Goal: Task Accomplishment & Management: Complete application form

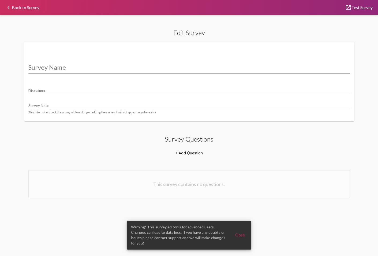
type input "Guest Survey V1"
type input "We value your privacy, your identity will remain anonymous."
click at [25, 7] on link "keyboard_arrow_left Back to Survey" at bounding box center [22, 7] width 34 height 4
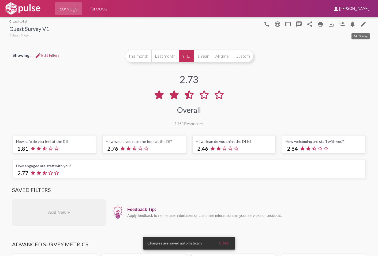
click at [362, 23] on mat-icon "edit" at bounding box center [363, 24] width 6 height 6
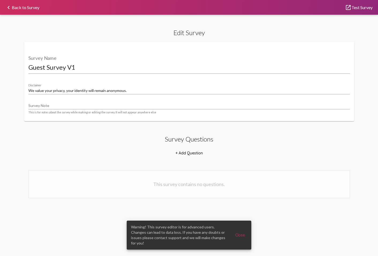
select select "[1,2]"
select select "8947"
select select "18877"
select select "8948"
select select "18880"
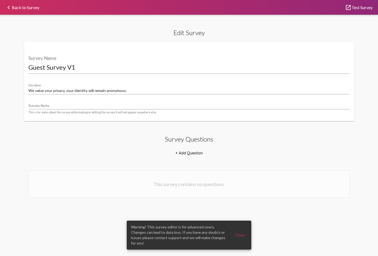
select select "8951"
select select "18881"
select select "8951"
select select "18882"
select select "8951"
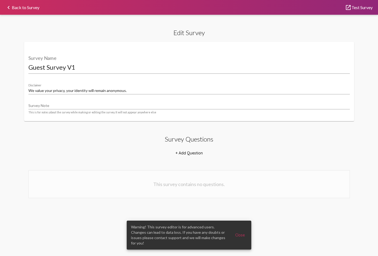
select select "[1,2]"
select select "8953"
select select "22071"
select select "10770"
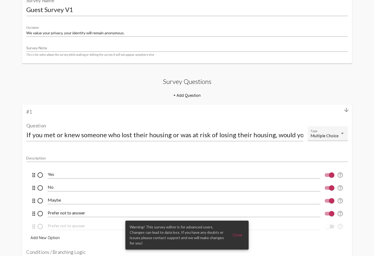
scroll to position [62, 0]
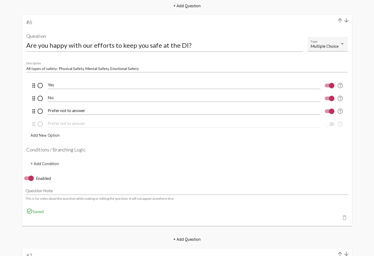
scroll to position [1251, 0]
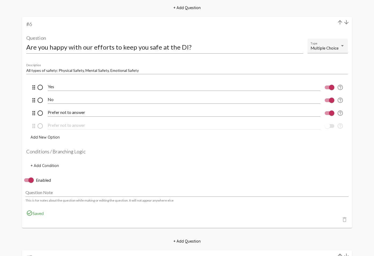
click at [50, 166] on span "+ Add Condition" at bounding box center [45, 165] width 28 height 5
select select
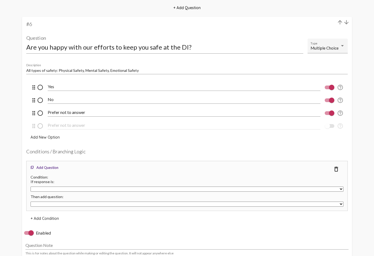
click at [41, 190] on select "Yes No Prefer not to answer Prefer not to answer" at bounding box center [187, 189] width 313 height 5
select select "24751"
click at [44, 205] on select "If you met or knew someone who lost their housing or was at risk of losing thei…" at bounding box center [187, 204] width 313 height 5
select select "12849"
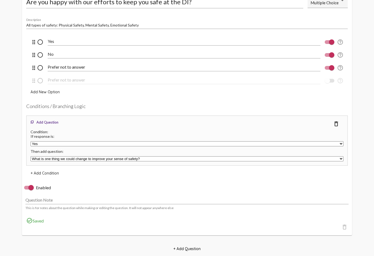
scroll to position [1304, 0]
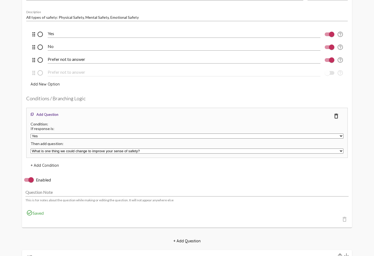
click at [48, 165] on span "+ Add Condition" at bounding box center [45, 165] width 28 height 5
select select
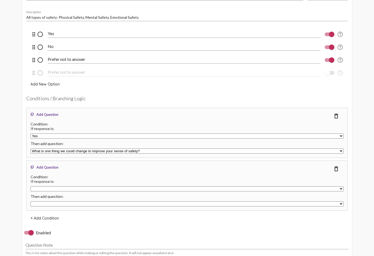
click at [51, 189] on select "Yes No Prefer not to answer Prefer not to answer" at bounding box center [187, 188] width 313 height 5
select select "24752"
click at [50, 203] on select "If you met or knew someone who lost their housing or was at risk of losing thei…" at bounding box center [187, 203] width 313 height 5
select select "12849"
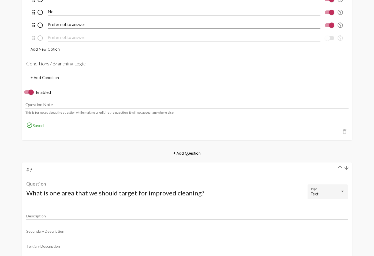
scroll to position [1888, 0]
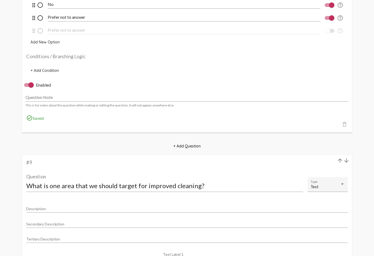
click at [49, 69] on span "+ Add Condition" at bounding box center [45, 70] width 28 height 5
select select
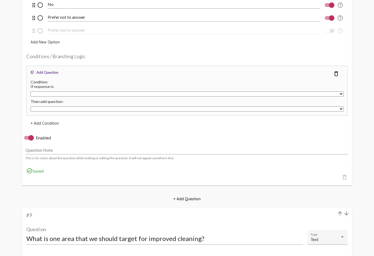
click at [38, 93] on select "Yes No Prefer not to answer Prefer not to answer" at bounding box center [187, 93] width 313 height 5
select select "24755"
click at [41, 109] on select "If you met or knew someone who lost their housing or was at risk of losing thei…" at bounding box center [187, 108] width 313 height 5
click at [69, 109] on select "If you met or knew someone who lost their housing or was at risk of losing thei…" at bounding box center [187, 108] width 313 height 5
select select "12851"
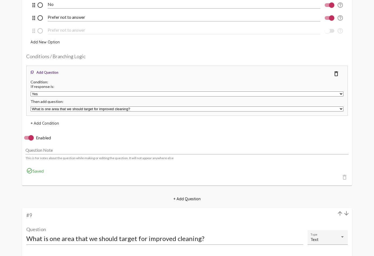
click at [47, 123] on span "+ Add Condition" at bounding box center [45, 123] width 28 height 5
select select
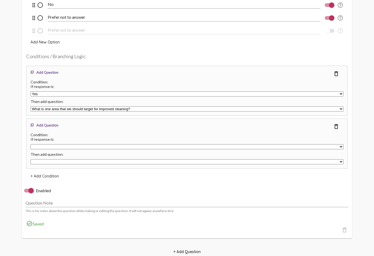
click at [41, 147] on select "Yes No Prefer not to answer Prefer not to answer" at bounding box center [187, 146] width 313 height 5
select select "24756"
click at [62, 160] on select "If you met or knew someone who lost their housing or was at risk of losing thei…" at bounding box center [187, 161] width 313 height 5
select select "12851"
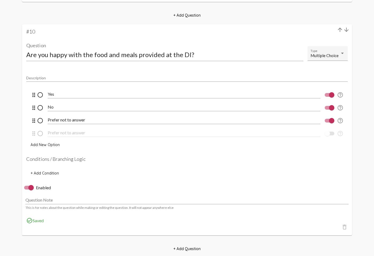
scroll to position [2328, 0]
click at [51, 158] on h4 "Conditions / Branching Logic" at bounding box center [187, 158] width 322 height 6
click at [42, 169] on button "+ Add Condition" at bounding box center [44, 173] width 37 height 10
select select
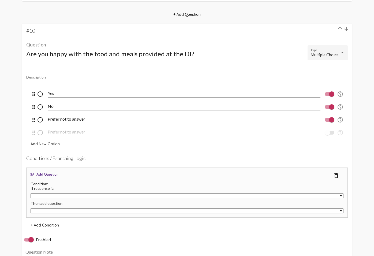
click at [44, 195] on select "Yes No Prefer not to answer Prefer not to answer" at bounding box center [187, 195] width 313 height 5
select select "24759"
click at [41, 212] on select "If you met or knew someone who lost their housing or was at risk of losing thei…" at bounding box center [187, 210] width 313 height 5
select select "12853"
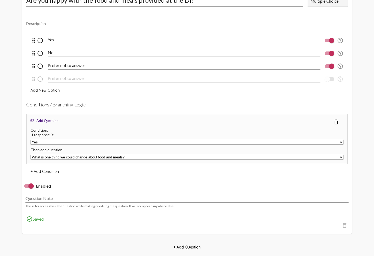
scroll to position [2384, 0]
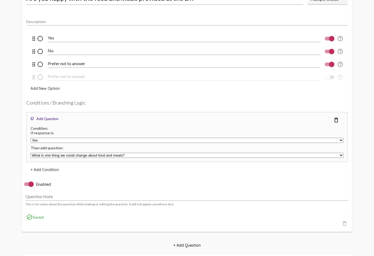
click at [46, 169] on span "+ Add Condition" at bounding box center [45, 169] width 28 height 5
select select
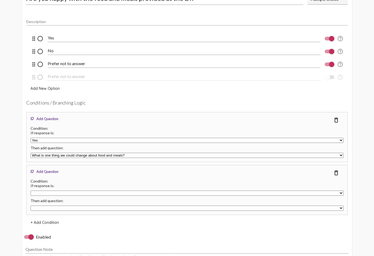
click at [36, 193] on select "Yes No Prefer not to answer Prefer not to answer" at bounding box center [187, 193] width 313 height 5
select select "24760"
click at [55, 208] on select "If you met or knew someone who lost their housing or was at risk of losing thei…" at bounding box center [187, 208] width 313 height 5
select select "12853"
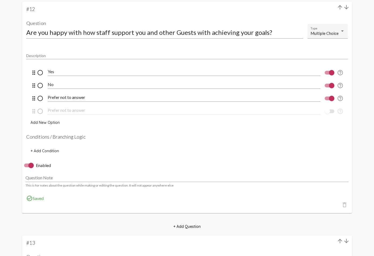
scroll to position [2896, 0]
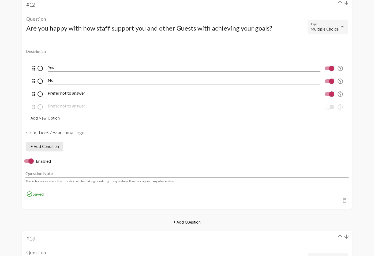
click at [42, 147] on span "+ Add Condition" at bounding box center [45, 146] width 28 height 5
select select
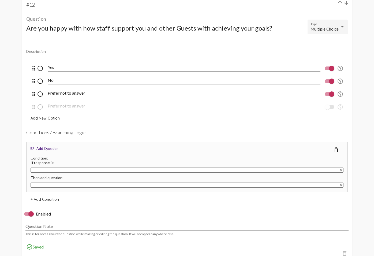
click at [41, 169] on select "Yes No Prefer not to answer Prefer not to answer" at bounding box center [187, 170] width 313 height 5
select select "24763"
click at [38, 186] on select "If you met or knew someone who lost their housing or was at risk of losing thei…" at bounding box center [187, 185] width 313 height 5
select select "12855"
click at [48, 197] on span "+ Add Condition" at bounding box center [45, 199] width 28 height 5
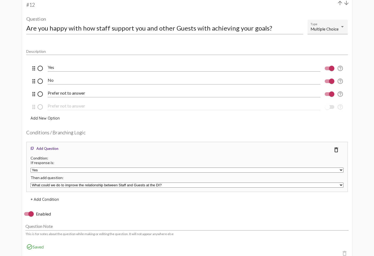
select select
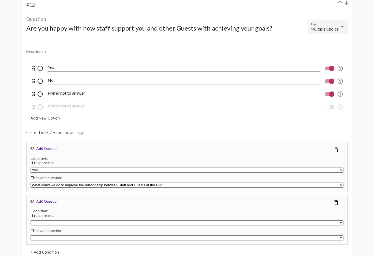
click at [44, 222] on select "Yes No Prefer not to answer Prefer not to answer" at bounding box center [187, 222] width 313 height 5
select select "24764"
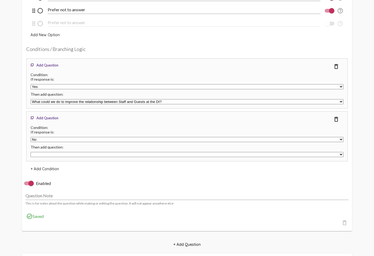
scroll to position [2988, 0]
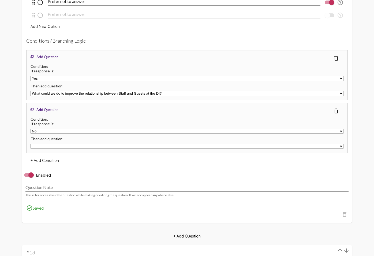
click at [65, 146] on select "If you met or knew someone who lost their housing or was at risk of losing thei…" at bounding box center [187, 146] width 313 height 5
select select "12855"
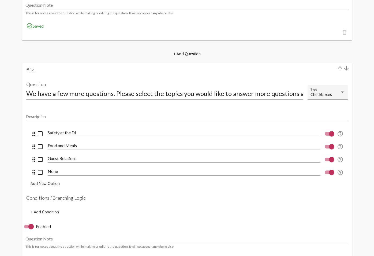
scroll to position [3373, 0]
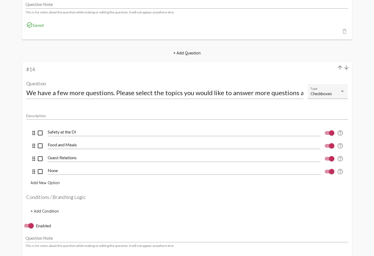
click at [39, 213] on span "+ Add Condition" at bounding box center [45, 211] width 28 height 5
select select
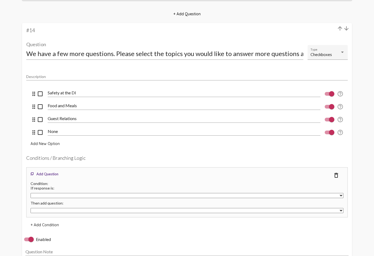
scroll to position [3416, 0]
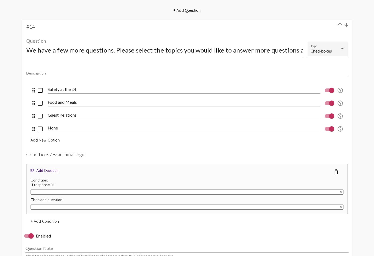
click at [40, 193] on select "Safety at the DI Food and Meals Guest Relations None" at bounding box center [187, 192] width 313 height 5
select select "24767"
click at [43, 208] on select "If you met or knew someone who lost their housing or was at risk of losing thei…" at bounding box center [187, 207] width 313 height 5
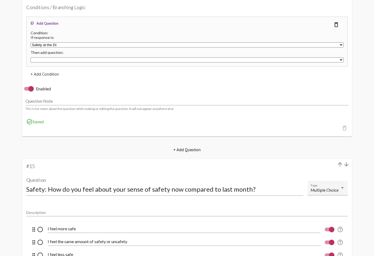
scroll to position [3566, 0]
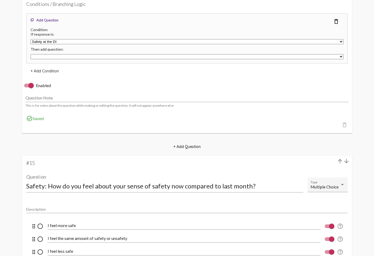
click at [68, 56] on select "If you met or knew someone who lost their housing or was at risk of losing thei…" at bounding box center [187, 56] width 313 height 5
select select "12858"
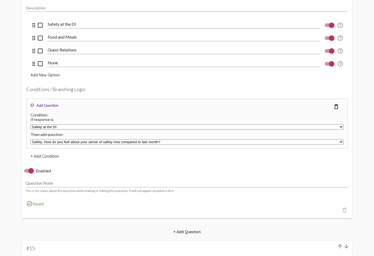
scroll to position [3482, 0]
click at [45, 157] on span "+ Add Condition" at bounding box center [45, 155] width 28 height 5
select select
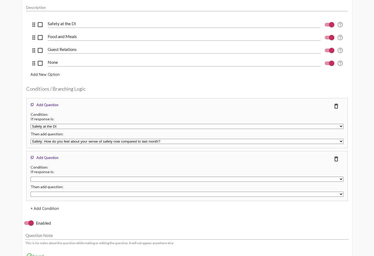
click at [57, 180] on select "Safety at the DI Food and Meals Guest Relations None" at bounding box center [187, 179] width 313 height 5
select select "24768"
click at [53, 194] on select "If you met or knew someone who lost their housing or was at risk of losing thei…" at bounding box center [187, 194] width 313 height 5
select select "12859"
click at [79, 162] on div "flip_to_front Add Question delete_outline" at bounding box center [187, 159] width 316 height 10
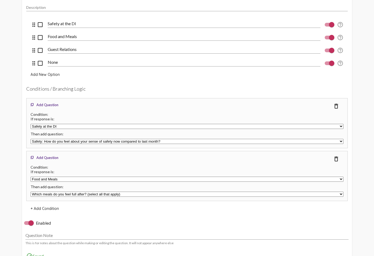
click at [47, 209] on span "+ Add Condition" at bounding box center [45, 208] width 28 height 5
select select
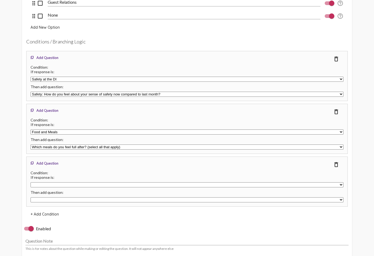
scroll to position [3535, 0]
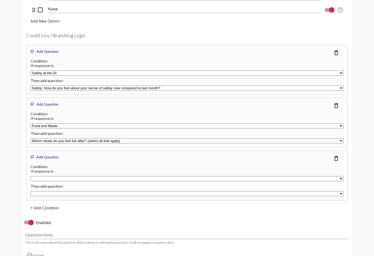
click at [62, 178] on select "Safety at the DI Food and Meals Guest Relations None" at bounding box center [187, 178] width 313 height 5
select select "24769"
click at [65, 194] on select "If you met or knew someone who lost their housing or was at risk of losing thei…" at bounding box center [187, 193] width 313 height 5
select select "12868"
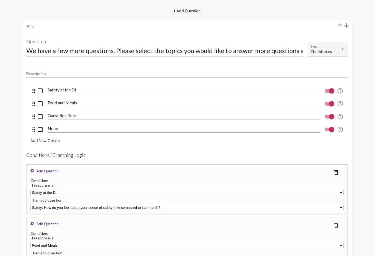
scroll to position [3410, 0]
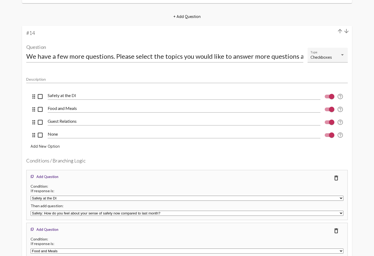
click at [66, 120] on input "Guest Relations" at bounding box center [184, 121] width 273 height 5
drag, startPoint x: 49, startPoint y: 121, endPoint x: 59, endPoint y: 125, distance: 10.5
click at [61, 121] on input "Guest Relations" at bounding box center [184, 121] width 273 height 5
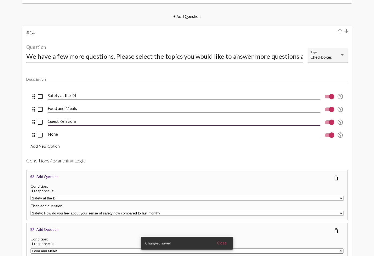
click at [61, 121] on input "Guest Relations" at bounding box center [184, 121] width 273 height 5
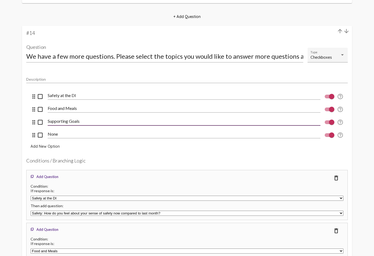
type input "Supporting Goals"
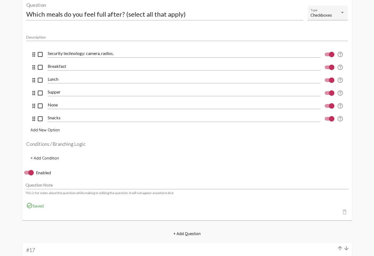
scroll to position [4096, 0]
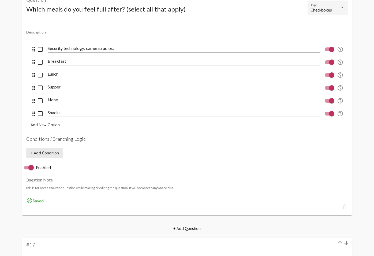
click at [55, 152] on span "+ Add Condition" at bounding box center [45, 153] width 28 height 5
select select
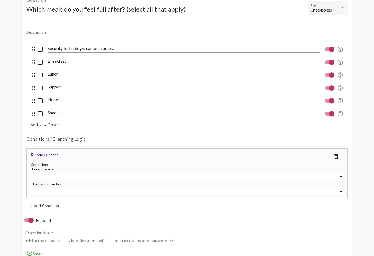
click at [331, 49] on div at bounding box center [331, 49] width 5 height 5
click at [328, 51] on input "checkbox" at bounding box center [327, 51] width 0 height 0
checkbox input "false"
drag, startPoint x: 34, startPoint y: 101, endPoint x: 36, endPoint y: 114, distance: 13.3
click at [170, 175] on select "Security technology: camera, radios, Breakfast Lunch Supper Snacks None" at bounding box center [187, 176] width 313 height 5
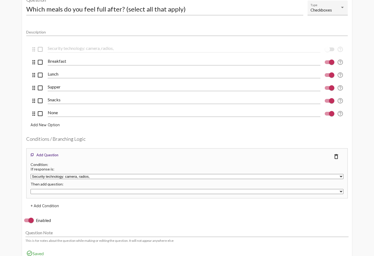
select select "24777"
click at [117, 193] on select "If you met or knew someone who lost their housing or was at risk of losing thei…" at bounding box center [187, 191] width 313 height 5
select select "12861"
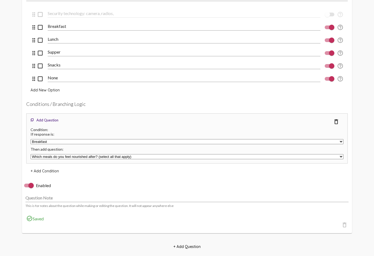
scroll to position [4131, 0]
click at [38, 171] on span "+ Add Condition" at bounding box center [45, 170] width 28 height 5
select select
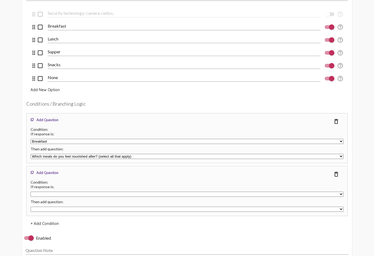
click at [45, 193] on select "Security technology: camera, radios, Breakfast Lunch Supper Snacks None" at bounding box center [187, 194] width 313 height 5
select select "24778"
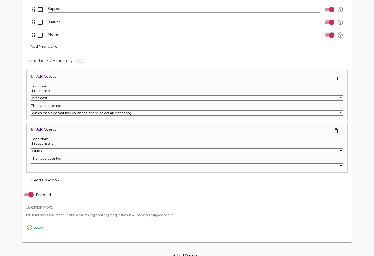
scroll to position [4175, 0]
click at [49, 179] on span "+ Add Condition" at bounding box center [45, 179] width 28 height 5
select select
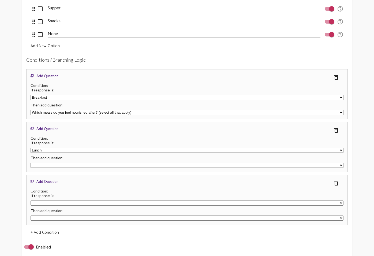
click at [48, 204] on select "Security technology: camera, radios, Breakfast Lunch Supper Snacks None" at bounding box center [187, 203] width 313 height 5
select select "24779"
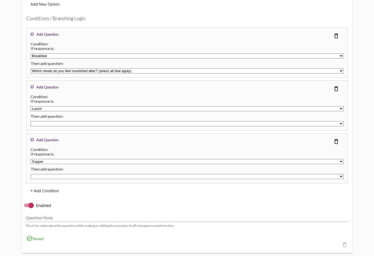
scroll to position [4218, 0]
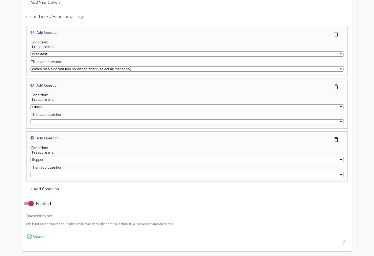
click at [48, 188] on span "+ Add Condition" at bounding box center [45, 189] width 28 height 5
select select
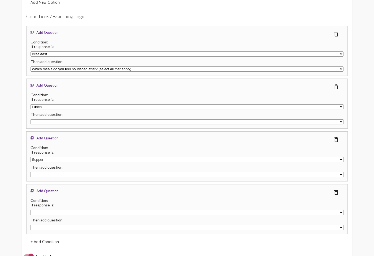
click at [49, 210] on select "Security technology: camera, radios, Breakfast Lunch Supper Snacks None" at bounding box center [187, 212] width 313 height 5
select select "24781"
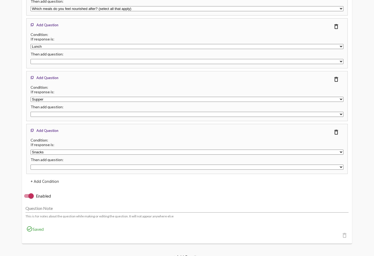
scroll to position [4288, 0]
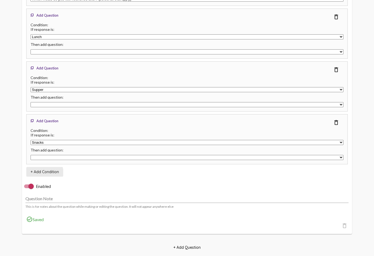
click at [38, 173] on span "+ Add Condition" at bounding box center [45, 171] width 28 height 5
select select
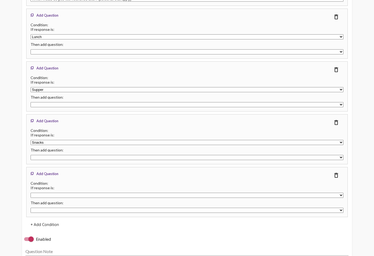
click at [54, 196] on select "Security technology: camera, radios, Breakfast Lunch Supper Snacks None" at bounding box center [187, 195] width 313 height 5
select select "24780"
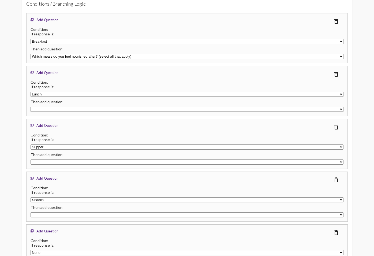
scroll to position [4230, 0]
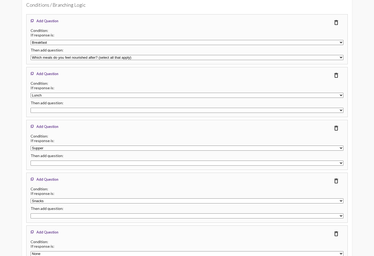
click at [51, 111] on select "If you met or knew someone who lost their housing or was at risk of losing thei…" at bounding box center [187, 110] width 313 height 5
select select "12861"
click at [48, 162] on select "If you met or knew someone who lost their housing or was at risk of losing thei…" at bounding box center [187, 163] width 313 height 5
select select "12861"
click at [49, 216] on select "If you met or knew someone who lost their housing or was at risk of losing thei…" at bounding box center [187, 215] width 313 height 5
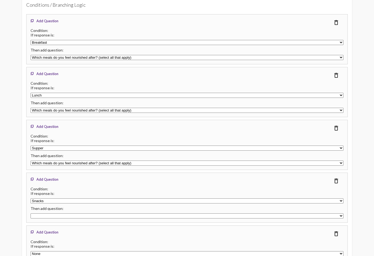
select select "12861"
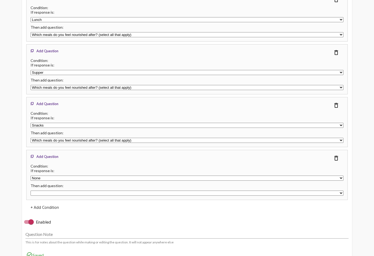
scroll to position [4306, 0]
click at [51, 191] on select "If you met or knew someone who lost their housing or was at risk of losing thei…" at bounding box center [187, 192] width 313 height 5
select select "12861"
click at [84, 204] on mat-card-content "Description drag_indicator check_box_outline_blank Security technology: camera,…" at bounding box center [187, 13] width 322 height 397
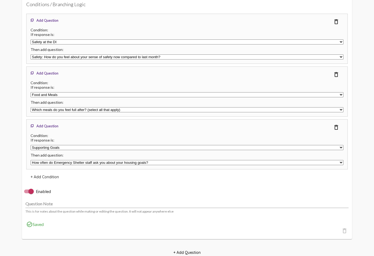
scroll to position [3568, 0]
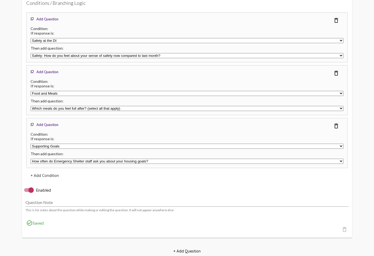
click at [45, 175] on span "+ Add Condition" at bounding box center [45, 175] width 28 height 5
select select
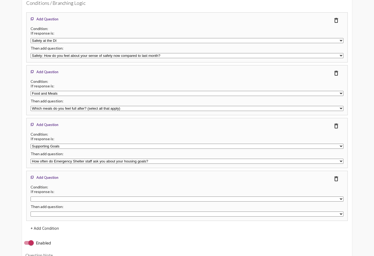
click at [47, 199] on select "Safety at the DI Food and Meals Supporting Goals None" at bounding box center [187, 199] width 313 height 5
select select "24767"
click at [49, 213] on select "If you met or knew someone who lost their housing or was at risk of losing thei…" at bounding box center [187, 214] width 313 height 5
click at [335, 178] on mat-icon "delete_outline" at bounding box center [336, 179] width 6 height 6
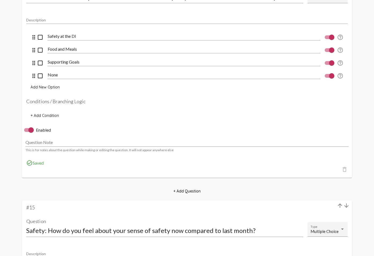
scroll to position [3466, 0]
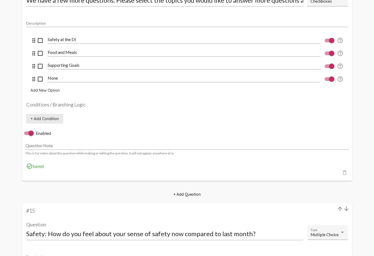
click at [51, 119] on span "+ Add Condition" at bounding box center [45, 118] width 28 height 5
select select
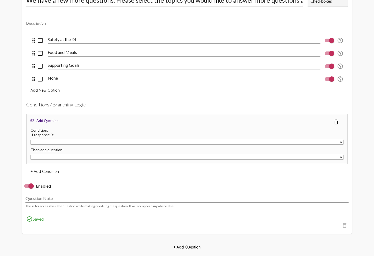
click at [44, 141] on select "Safety at the DI Food and Meals Supporting Goals None" at bounding box center [187, 142] width 313 height 5
select select "24767"
click at [50, 156] on select "If you met or knew someone who lost their housing or was at risk of losing thei…" at bounding box center [187, 157] width 313 height 5
select select "12858"
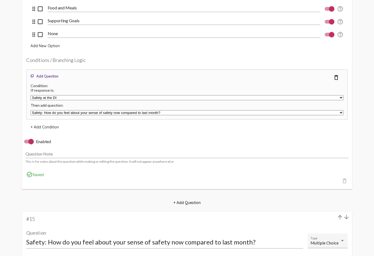
scroll to position [3511, 0]
click at [48, 127] on span "+ Add Condition" at bounding box center [45, 126] width 28 height 5
select select
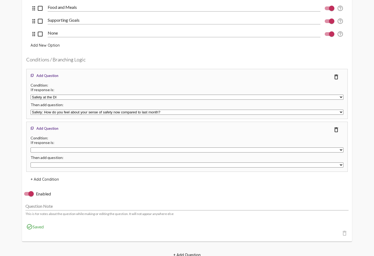
click at [56, 151] on select "Safety at the DI Food and Meals Supporting Goals None" at bounding box center [187, 149] width 313 height 5
select select "24768"
click at [51, 165] on select "If you met or knew someone who lost their housing or was at risk of losing thei…" at bounding box center [187, 164] width 313 height 5
select select "12859"
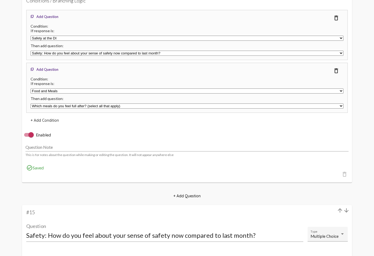
scroll to position [3574, 0]
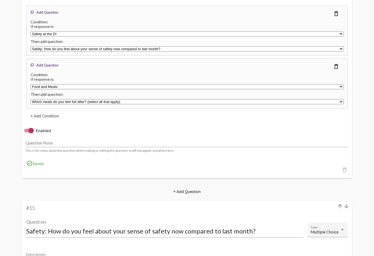
click at [49, 117] on span "+ Add Condition" at bounding box center [45, 116] width 28 height 5
select select
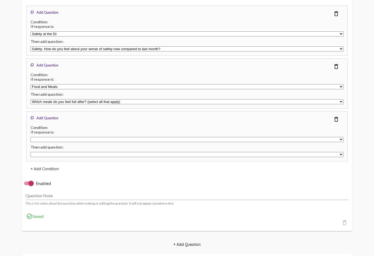
click at [55, 141] on select "Safety at the DI Food and Meals Supporting Goals None" at bounding box center [187, 139] width 313 height 5
select select "24769"
click at [49, 154] on select "If you met or knew someone who lost their housing or was at risk of losing thei…" at bounding box center [187, 154] width 313 height 5
select select "12868"
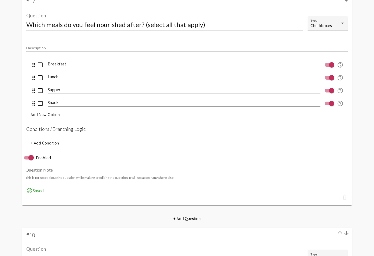
scroll to position [4604, 0]
click at [32, 156] on div at bounding box center [30, 156] width 5 height 5
click at [27, 159] on input "Enabled" at bounding box center [27, 159] width 0 height 0
checkbox input "false"
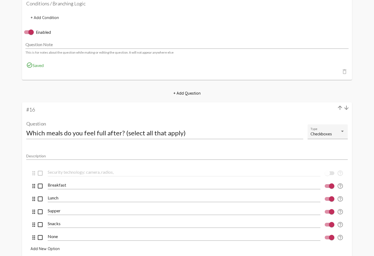
scroll to position [3957, 0]
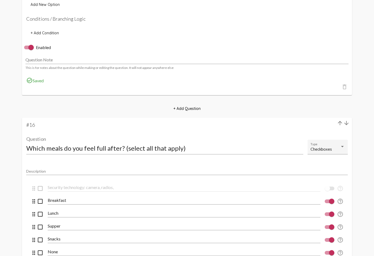
click at [101, 148] on input "Which meals do you feel full after? (select all that apply)" at bounding box center [164, 148] width 277 height 7
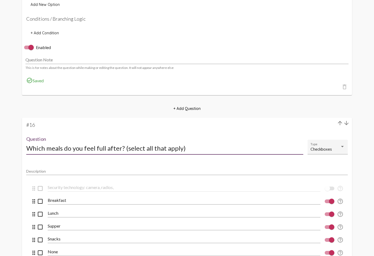
click at [101, 148] on input "Which meals do you feel full after? (select all that apply)" at bounding box center [164, 148] width 277 height 7
click at [209, 148] on input "Which meals do you feel nourished after? (select all that apply)" at bounding box center [164, 148] width 277 height 7
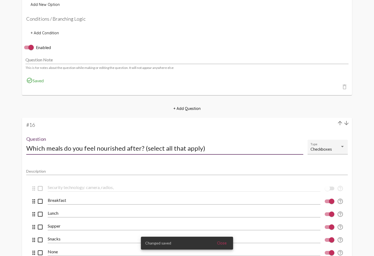
drag, startPoint x: 209, startPoint y: 148, endPoint x: 142, endPoint y: 146, distance: 67.3
click at [142, 146] on input "Which meals do you feel nourished after? (select all that apply)" at bounding box center [164, 148] width 277 height 7
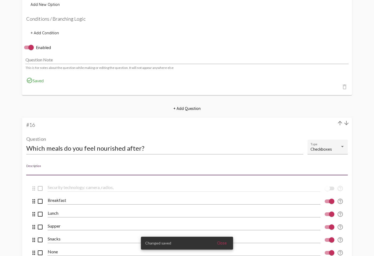
click at [106, 172] on input "Description" at bounding box center [187, 171] width 322 height 4
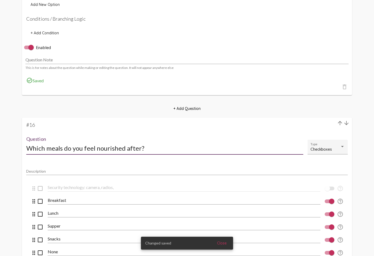
click at [67, 146] on input "Which meals do you feel nourished after?" at bounding box center [164, 148] width 277 height 7
click at [96, 150] on input "Which meals do you feel nourished after?" at bounding box center [164, 148] width 277 height 7
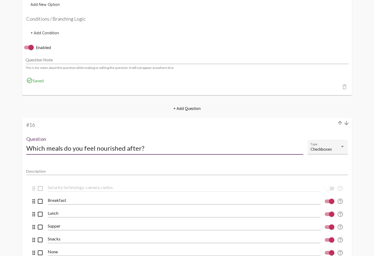
drag, startPoint x: 95, startPoint y: 148, endPoint x: 148, endPoint y: 148, distance: 53.1
click at [148, 148] on input "Which meals do you feel nourished after?" at bounding box center [164, 148] width 277 height 7
type input "Which meals do you feel nourished after?"
click at [41, 171] on input "Description" at bounding box center [187, 171] width 322 height 4
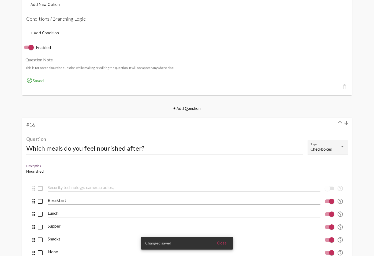
type input "Nourished"
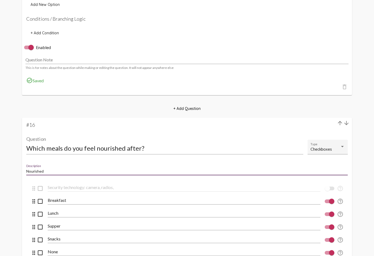
click at [48, 171] on input "Nourished" at bounding box center [187, 171] width 322 height 4
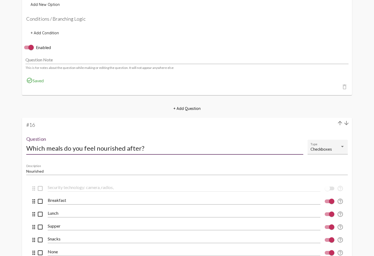
click at [123, 150] on input "Which meals do you feel nourished after?" at bounding box center [164, 148] width 277 height 7
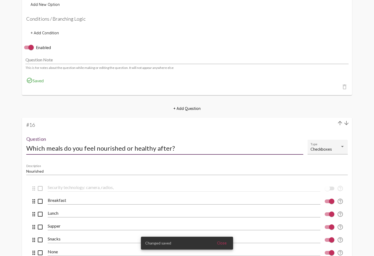
type input "Which meals do you feel nourished or healthy after?"
click at [38, 172] on input "Nourished" at bounding box center [187, 171] width 322 height 4
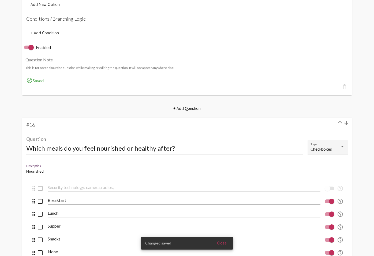
click at [38, 172] on input "Nourished" at bounding box center [187, 171] width 322 height 4
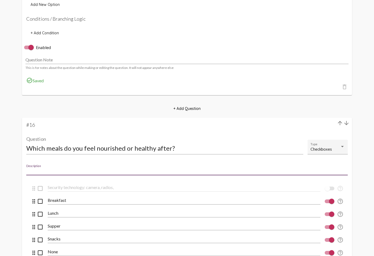
click at [130, 148] on input "Which meals do you feel nourished or healthy after?" at bounding box center [164, 148] width 277 height 7
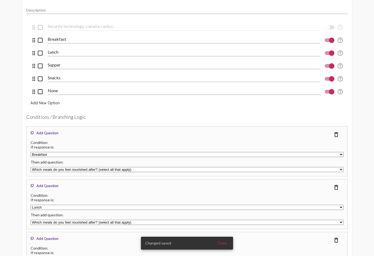
scroll to position [4118, 0]
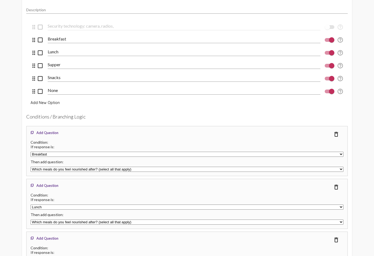
type input "Which meals do you feel nourished and healthy after?"
click at [110, 168] on select "If you met or knew someone who lost their housing or was at risk of losing thei…" at bounding box center [187, 169] width 313 height 5
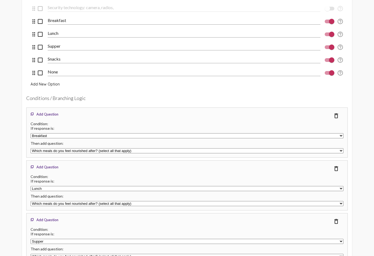
scroll to position [4139, 0]
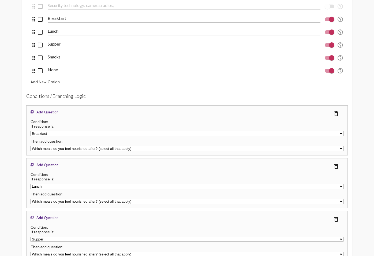
click at [47, 150] on select "If you met or knew someone who lost their housing or was at risk of losing thei…" at bounding box center [187, 148] width 313 height 5
select select "12862"
click at [57, 200] on select "If you met or knew someone who lost their housing or was at risk of losing thei…" at bounding box center [187, 201] width 313 height 5
select select "12862"
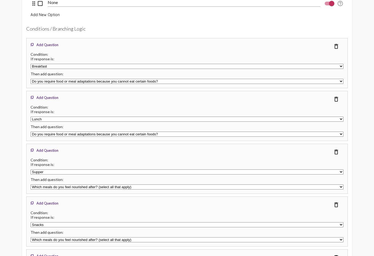
scroll to position [4210, 0]
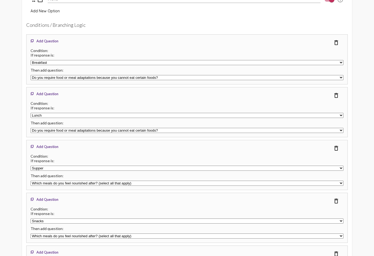
click at [54, 181] on select "If you met or knew someone who lost their housing or was at risk of losing thei…" at bounding box center [187, 183] width 313 height 5
select select "12862"
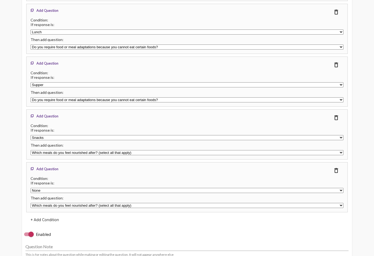
scroll to position [4294, 0]
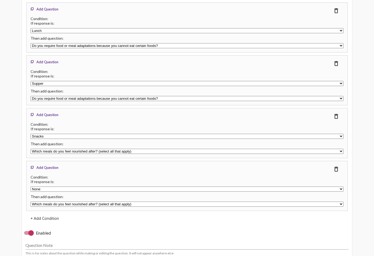
click at [57, 150] on select "If you met or knew someone who lost their housing or was at risk of losing thei…" at bounding box center [187, 151] width 313 height 5
select select "12862"
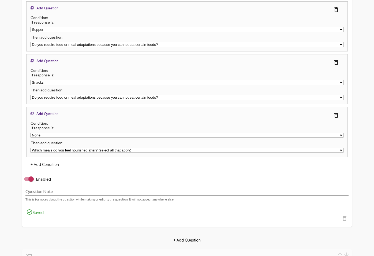
scroll to position [4351, 0]
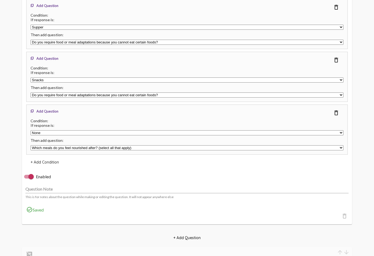
click at [56, 146] on select "If you met or knew someone who lost their housing or was at risk of losing thei…" at bounding box center [187, 147] width 313 height 5
select select "12862"
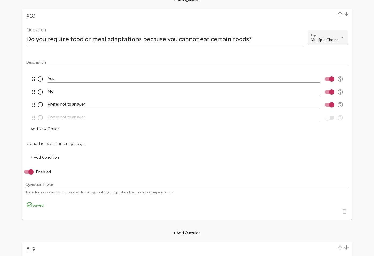
scroll to position [4824, 0]
click at [47, 157] on span "+ Add Condition" at bounding box center [45, 158] width 28 height 5
select select
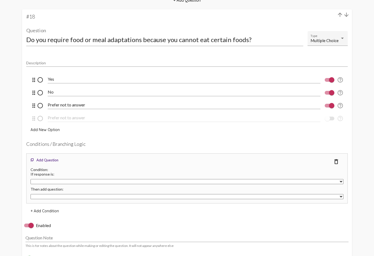
click at [51, 181] on select "Yes No Prefer not to answer Prefer not to answer" at bounding box center [187, 181] width 313 height 5
select select "24786"
click at [101, 195] on select "If you met or knew someone who lost their housing or was at risk of losing thei…" at bounding box center [187, 196] width 313 height 5
select select "12863"
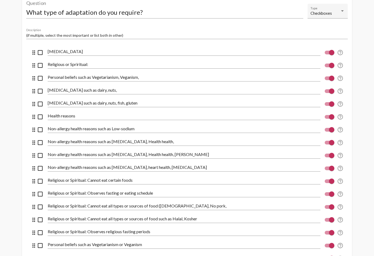
scroll to position [5136, 0]
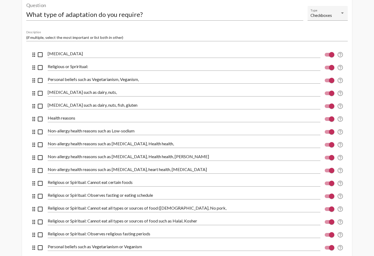
click at [39, 68] on mat-icon "check_box_outline_blank" at bounding box center [40, 67] width 6 height 6
click at [331, 54] on div at bounding box center [331, 54] width 5 height 5
click at [328, 57] on input "checkbox" at bounding box center [327, 57] width 0 height 0
checkbox input "false"
click at [332, 65] on div at bounding box center [331, 67] width 5 height 5
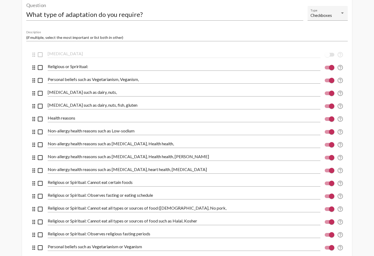
click at [328, 69] on input "checkbox" at bounding box center [327, 69] width 0 height 0
checkbox input "false"
click at [331, 84] on div "help_outline" at bounding box center [332, 80] width 23 height 17
click at [331, 80] on div at bounding box center [331, 80] width 5 height 5
click at [328, 82] on input "checkbox" at bounding box center [327, 82] width 0 height 0
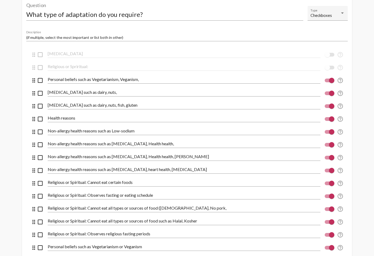
checkbox input "false"
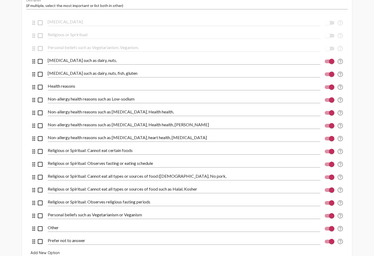
scroll to position [5166, 0]
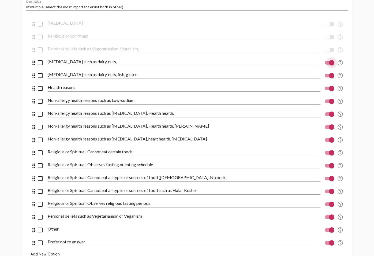
click at [329, 62] on div at bounding box center [331, 62] width 5 height 5
click at [328, 65] on input "checkbox" at bounding box center [327, 65] width 0 height 0
checkbox input "false"
click at [331, 88] on div at bounding box center [331, 88] width 5 height 5
click at [328, 90] on input "checkbox" at bounding box center [327, 90] width 0 height 0
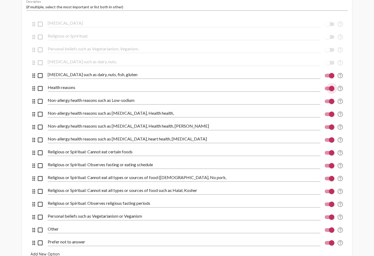
checkbox input "false"
click at [329, 103] on label at bounding box center [330, 101] width 10 height 6
click at [328, 103] on input "checkbox" at bounding box center [327, 103] width 0 height 0
checkbox input "false"
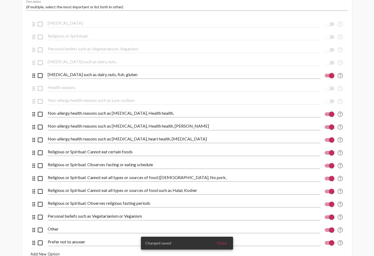
click at [330, 113] on div at bounding box center [331, 114] width 5 height 5
click at [328, 116] on input "checkbox" at bounding box center [327, 116] width 0 height 0
checkbox input "false"
click at [330, 127] on div at bounding box center [331, 126] width 5 height 5
click at [328, 129] on input "checkbox" at bounding box center [327, 129] width 0 height 0
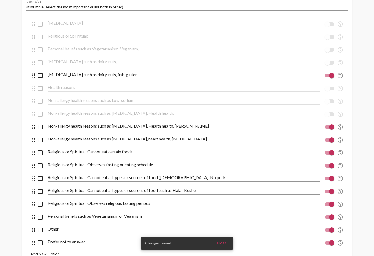
checkbox input "false"
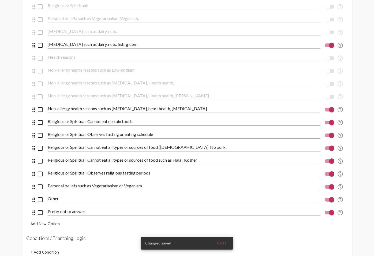
scroll to position [5198, 0]
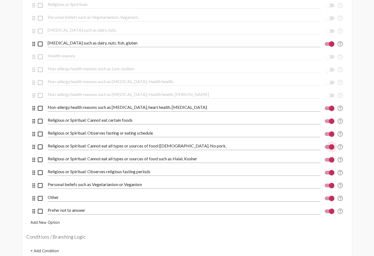
click at [329, 146] on div at bounding box center [331, 146] width 5 height 5
click at [328, 149] on input "checkbox" at bounding box center [327, 149] width 0 height 0
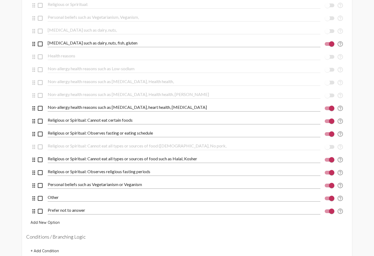
click at [328, 148] on div at bounding box center [327, 146] width 5 height 5
click at [328, 149] on input "checkbox" at bounding box center [327, 149] width 0 height 0
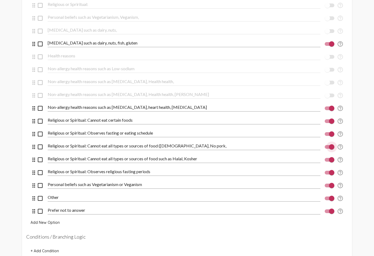
click at [328, 148] on div at bounding box center [330, 147] width 10 height 4
click at [328, 149] on input "checkbox" at bounding box center [327, 149] width 0 height 0
checkbox input "false"
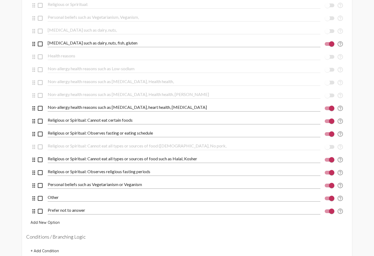
click at [329, 160] on div at bounding box center [331, 159] width 5 height 5
click at [328, 162] on input "checkbox" at bounding box center [327, 162] width 0 height 0
checkbox input "false"
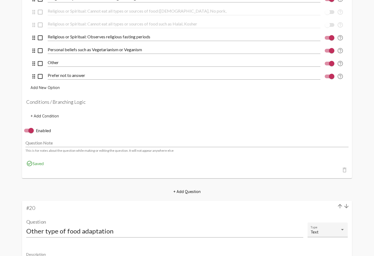
scroll to position [5332, 0]
click at [51, 116] on span "+ Add Condition" at bounding box center [45, 116] width 28 height 5
select select
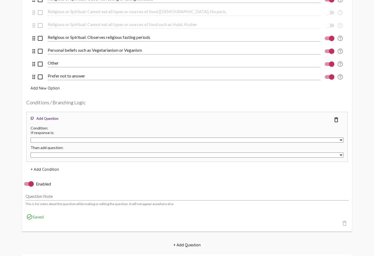
click at [50, 140] on select "Food allergies Religious or Spriritual: Personal beliefs such as Vegetarianism,…" at bounding box center [187, 140] width 313 height 5
select select "24804"
click at [49, 155] on select "If you met or knew someone who lost their housing or was at risk of losing thei…" at bounding box center [187, 155] width 313 height 5
select select "12866"
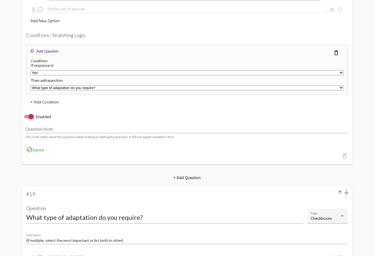
scroll to position [4932, 0]
click at [53, 105] on span "+ Add Condition" at bounding box center [45, 102] width 28 height 5
select select
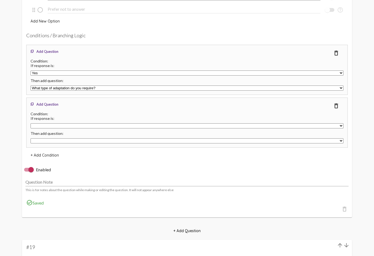
click at [42, 124] on select "Yes No Prefer not to answer Prefer not to answer" at bounding box center [187, 125] width 313 height 5
select select "24786"
click at [64, 138] on select "If you met or knew someone who lost their housing or was at risk of losing thei…" at bounding box center [187, 140] width 313 height 5
select select "12867"
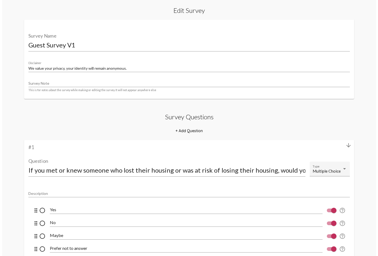
scroll to position [0, 0]
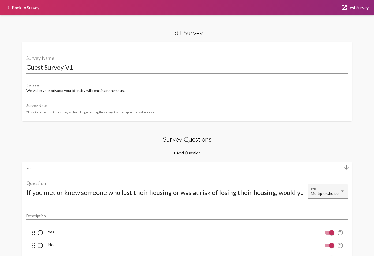
click at [30, 8] on link "keyboard_arrow_left Back to Survey" at bounding box center [22, 7] width 34 height 4
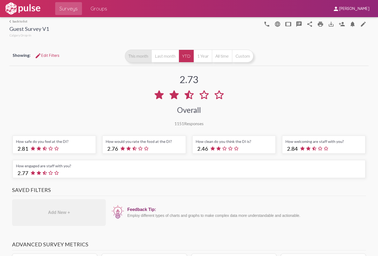
click at [135, 53] on button "This month" at bounding box center [138, 56] width 27 height 13
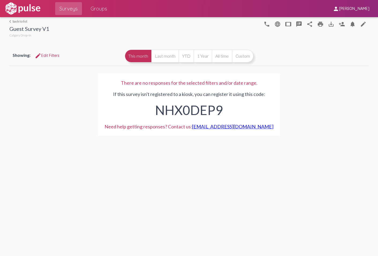
click at [329, 58] on div "Showing: edit Edit Filters This month Last month YTD 1 Year All time Custom" at bounding box center [188, 55] width 359 height 19
click at [364, 24] on mat-icon "edit" at bounding box center [363, 24] width 6 height 6
click at [340, 87] on div "There are no responses for the selected filters and/or date range. If this surv…" at bounding box center [188, 104] width 359 height 75
click at [364, 25] on mat-icon "edit" at bounding box center [363, 24] width 6 height 6
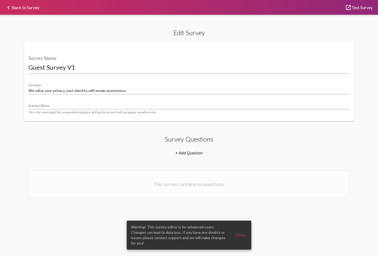
select select "12849"
select select "24752"
select select "12849"
select select "12851"
select select "24756"
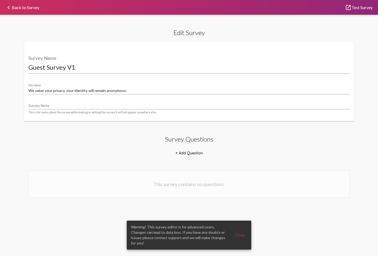
select select "12851"
select select "12853"
select select "24760"
select select "12853"
select select "12855"
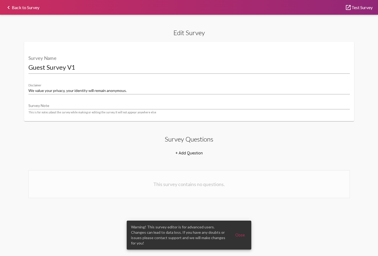
select select "24764"
select select "12855"
select select "12858"
select select "24768"
select select "12859"
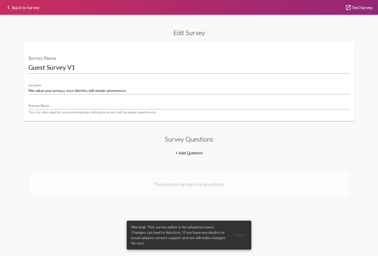
select select "24769"
select select "12868"
select select "12858"
select select "24768"
select select "12859"
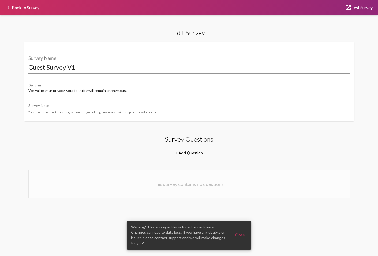
select select "24769"
select select "12868"
select select "24777"
select select "12861"
select select "24778"
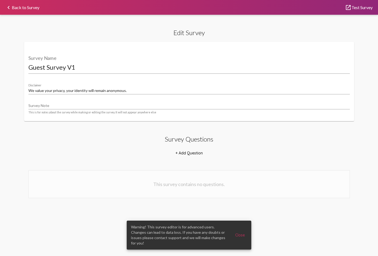
select select "12861"
select select "24779"
select select "12861"
select select "24781"
select select "12861"
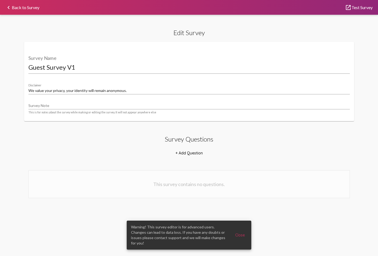
select select "24780"
select select "12861"
select select "24777"
select select "12862"
select select "24778"
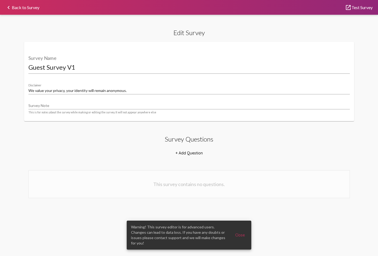
select select "12862"
select select "24779"
select select "12862"
select select "24781"
select select "12862"
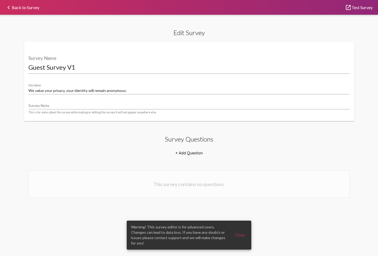
select select "24780"
select select "12862"
select select "12863"
select select "12867"
select select "24804"
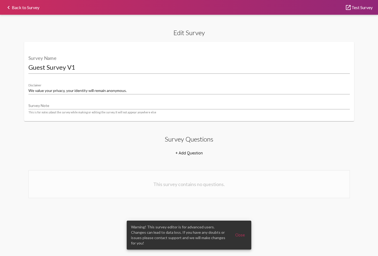
select select "12866"
select select "[1,2]"
select select "8947"
select select "18877"
select select "8948"
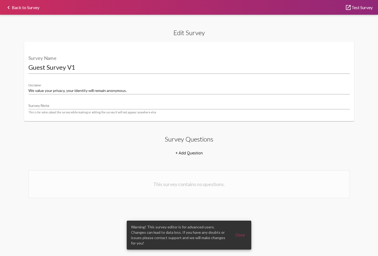
select select "18880"
select select "8951"
select select "18881"
select select "8951"
select select "18882"
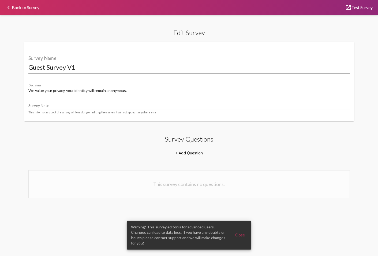
select select "8951"
select select "[1,2]"
select select "8953"
select select "22071"
select select "10770"
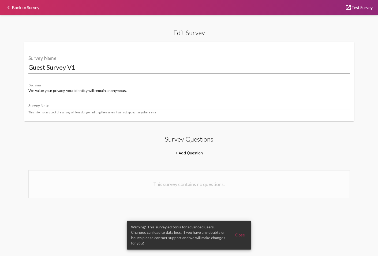
select select "12849"
select select "24752"
select select "12849"
select select "12851"
select select "24756"
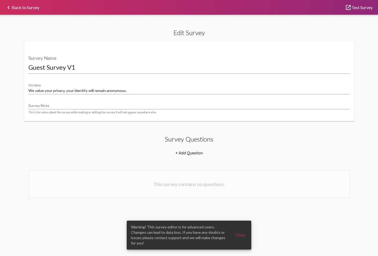
select select "12851"
select select "12853"
select select "24760"
select select "12853"
select select "12855"
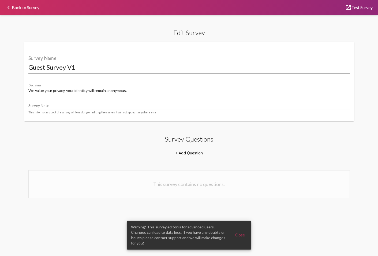
select select "24764"
select select "12855"
select select "12858"
select select "24768"
select select "12859"
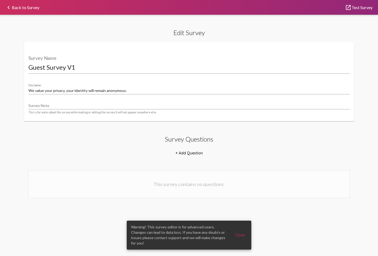
select select "24769"
select select "12868"
select select "12858"
select select "24768"
select select "12859"
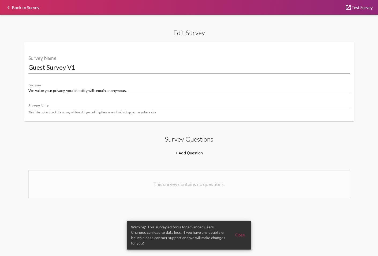
select select "24769"
select select "12868"
select select "24777"
select select "12861"
select select "24778"
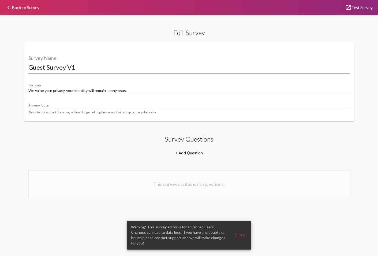
select select "12861"
select select "24779"
select select "12861"
select select "24781"
select select "12861"
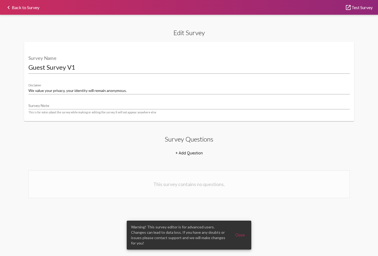
select select "24780"
select select "12861"
select select "24777"
select select "12862"
select select "24778"
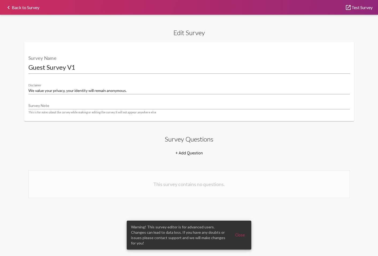
select select "12862"
select select "24779"
select select "12862"
select select "24781"
select select "12862"
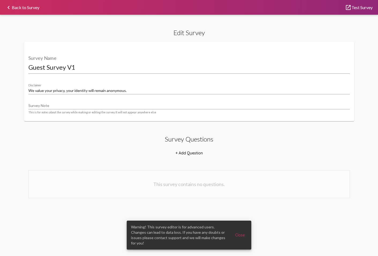
select select "24780"
select select "12862"
select select "12863"
select select "12867"
select select "24804"
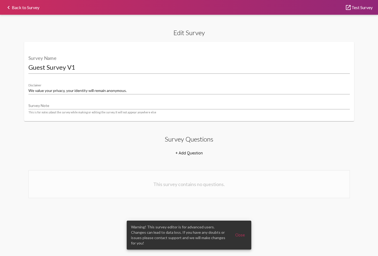
select select "12866"
select select "[1,2]"
select select "8947"
select select "18877"
select select "8948"
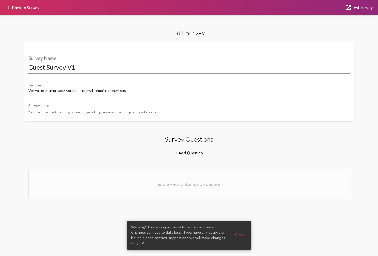
select select "18880"
select select "8951"
select select "18881"
select select "8951"
select select "18882"
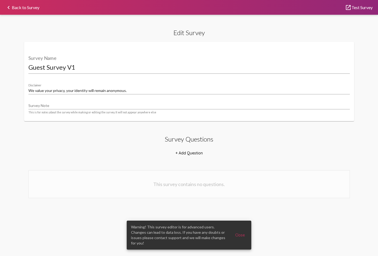
select select "8951"
select select "[1,2]"
select select "8953"
select select "22071"
select select "10770"
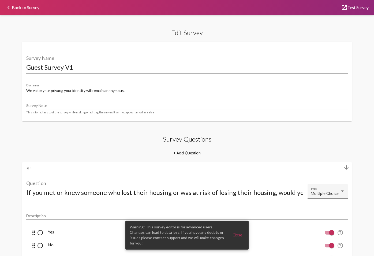
click at [361, 7] on link "launch Test Survey" at bounding box center [355, 7] width 28 height 4
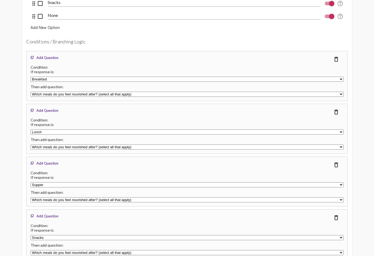
scroll to position [4352, 0]
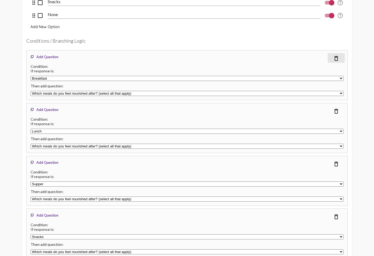
click at [334, 58] on mat-icon "delete_outline" at bounding box center [336, 58] width 6 height 6
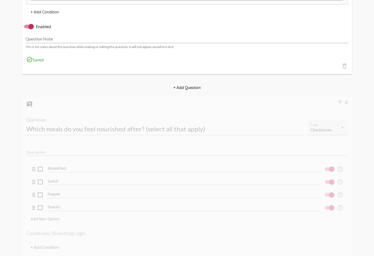
scroll to position [0, 0]
click at [259, 132] on input "Which meals do you feel nourished after? (select all that apply)" at bounding box center [164, 128] width 277 height 7
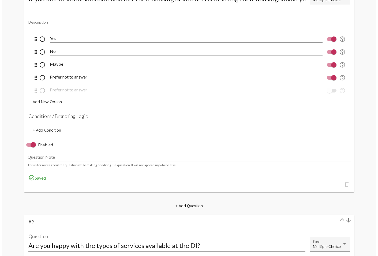
scroll to position [0, 0]
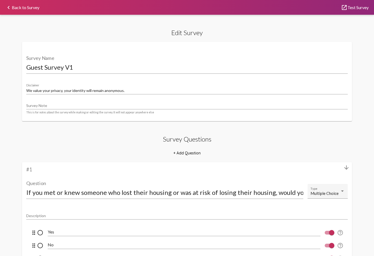
click at [361, 6] on link "launch Test Survey" at bounding box center [355, 7] width 28 height 4
click at [29, 8] on link "keyboard_arrow_left Back to Survey" at bounding box center [22, 7] width 34 height 4
